Goal: Information Seeking & Learning: Learn about a topic

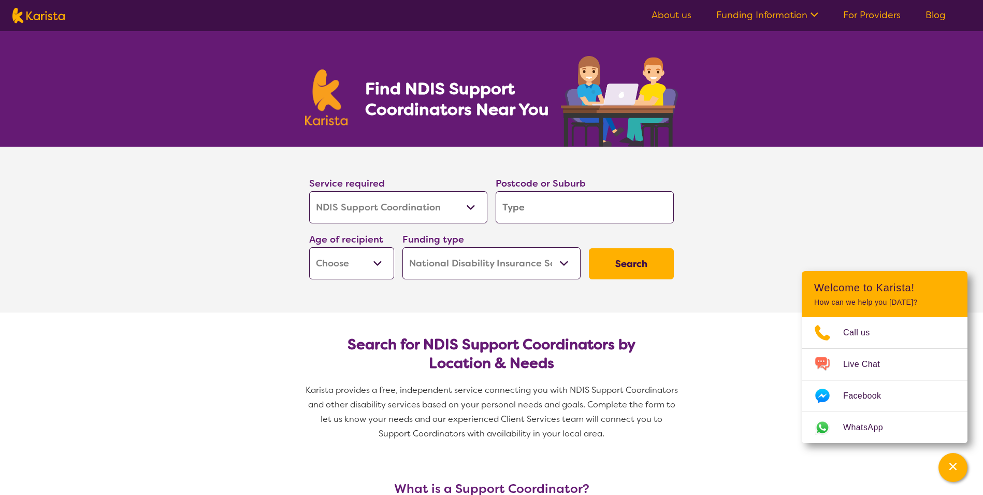
select select "NDIS Support Coordination"
select select "NDIS"
select select "NDIS Support Coordination"
select select "NDIS"
click at [565, 212] on input "search" at bounding box center [585, 207] width 178 height 32
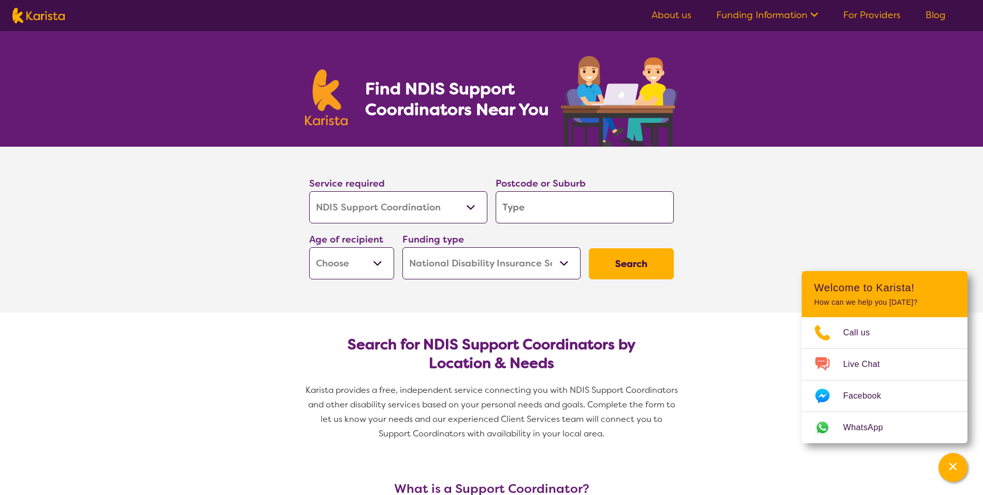
type input "4"
type input "43"
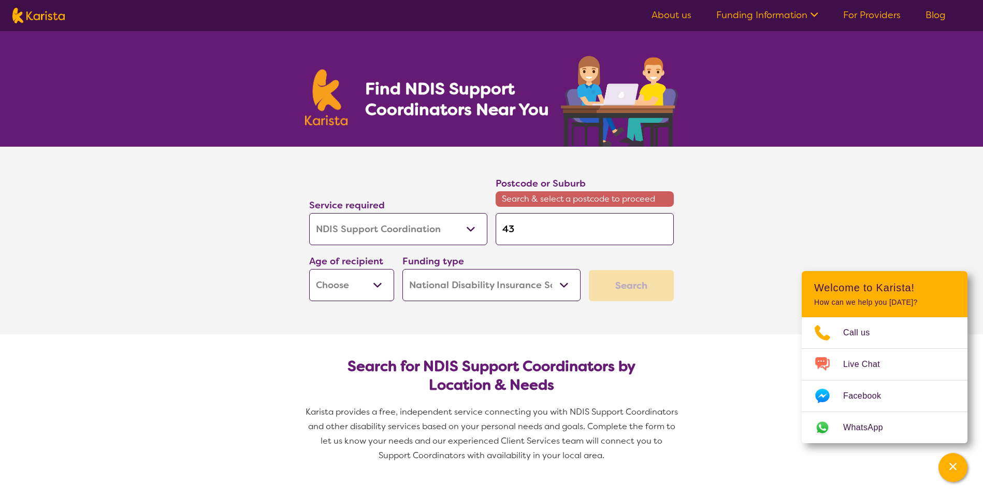
type input "434"
type input "4343"
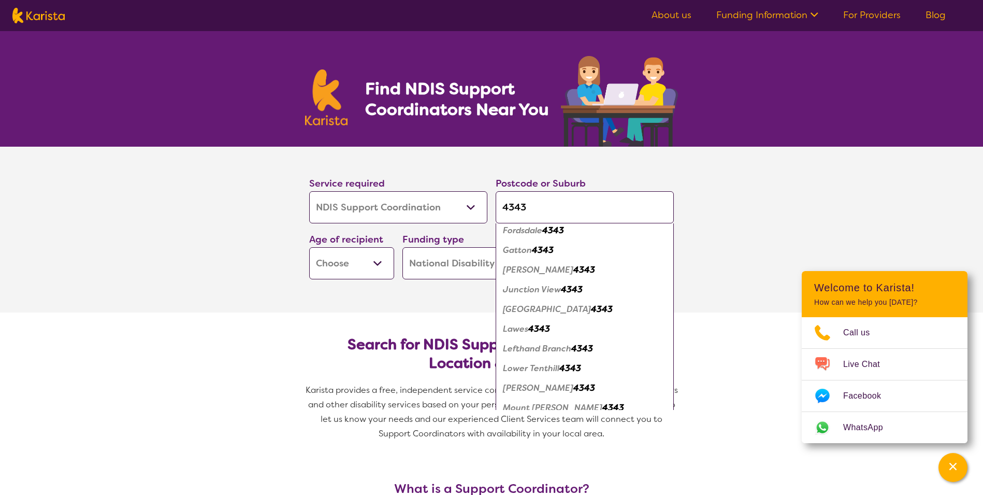
scroll to position [82, 0]
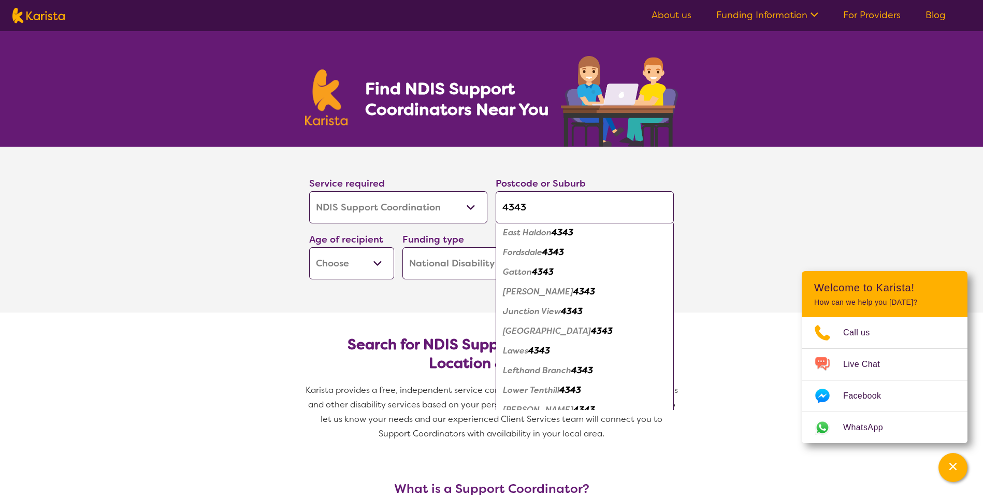
type input "4343"
click at [547, 272] on em "4343" at bounding box center [543, 271] width 22 height 11
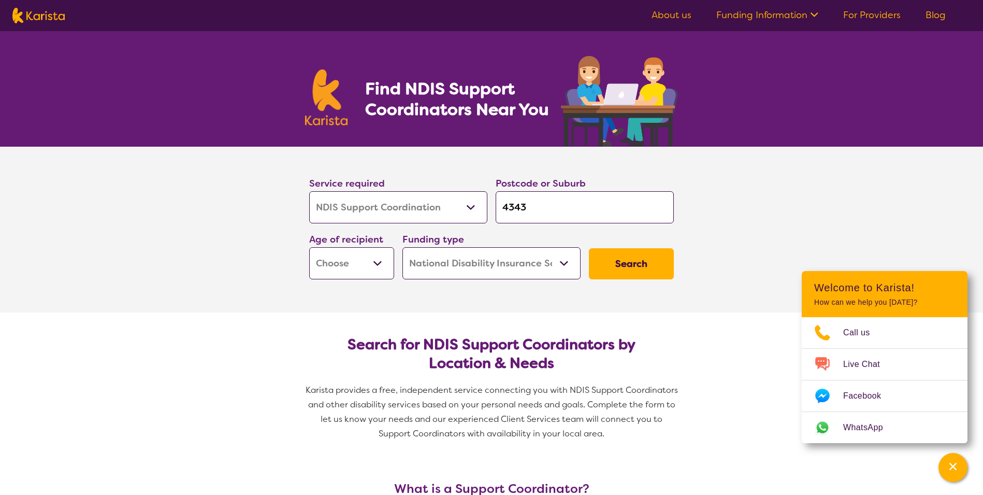
click at [640, 265] on button "Search" at bounding box center [631, 263] width 85 height 31
click at [364, 259] on select "Early Childhood - 0 to 9 Child - 10 to 11 Adolescent - 12 to 17 Adult - 18 to 6…" at bounding box center [351, 263] width 85 height 32
select select "CH"
click at [309, 247] on select "Early Childhood - 0 to 9 Child - 10 to 11 Adolescent - 12 to 17 Adult - 18 to 6…" at bounding box center [351, 263] width 85 height 32
select select "CH"
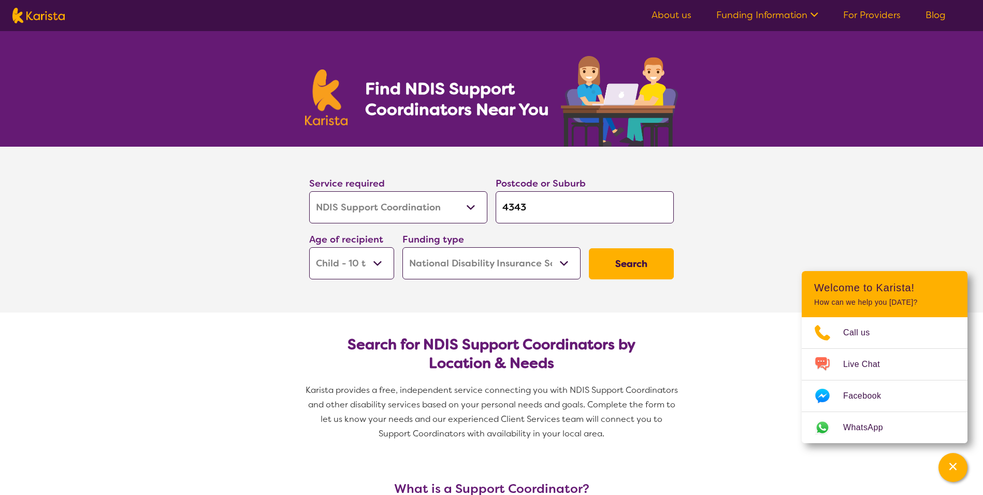
click at [641, 273] on button "Search" at bounding box center [631, 263] width 85 height 31
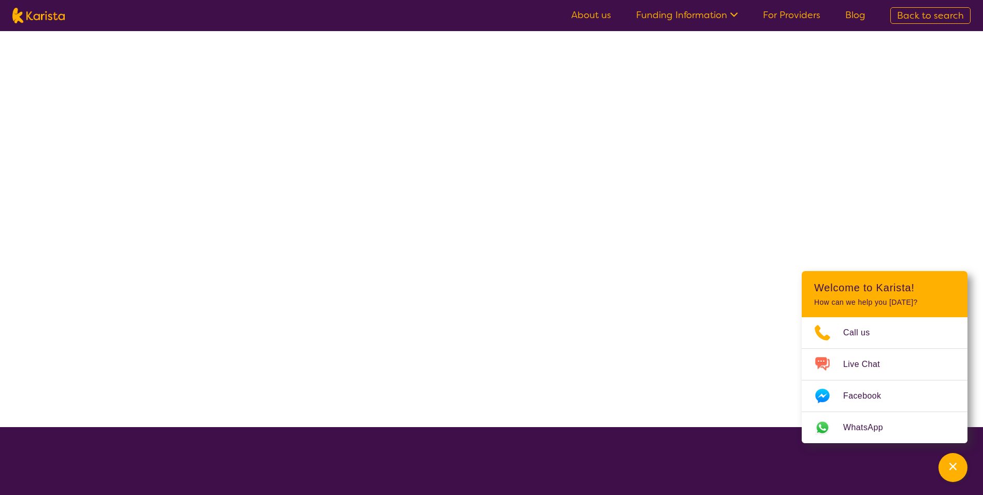
select select "NDIS"
select select "NDIS Support Coordination"
select select "CH"
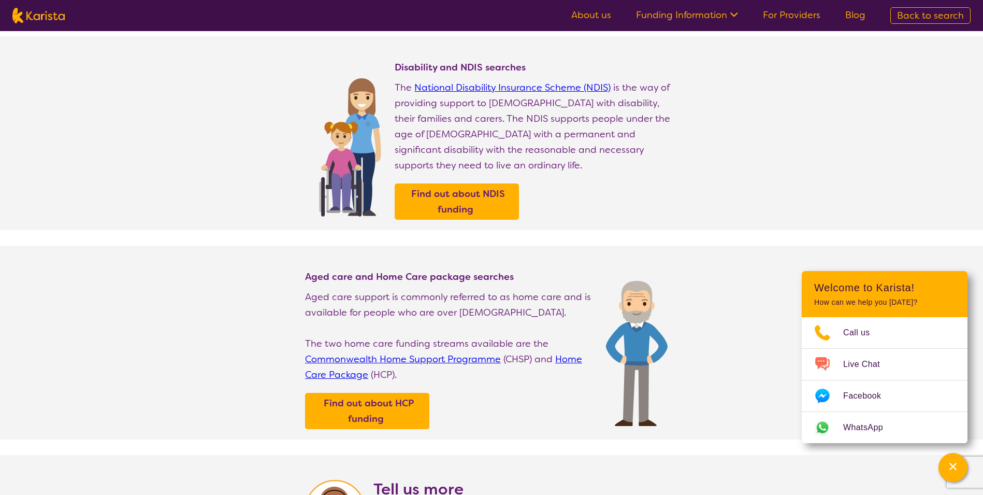
scroll to position [44, 0]
